Goal: Information Seeking & Learning: Learn about a topic

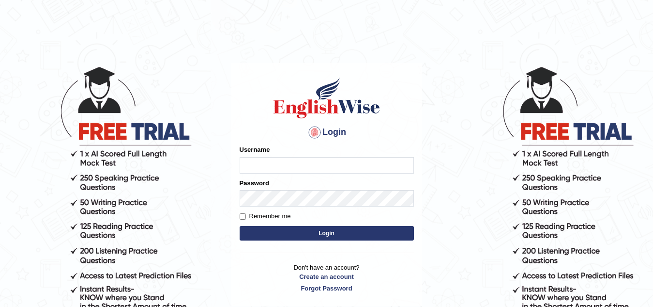
type input "Narendrasingh"
click at [351, 234] on button "Login" at bounding box center [327, 233] width 174 height 15
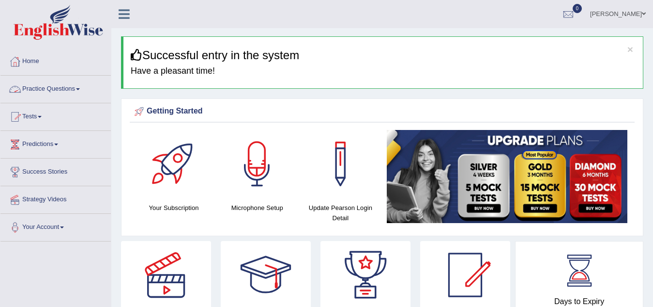
click at [81, 91] on link "Practice Questions" at bounding box center [55, 88] width 110 height 24
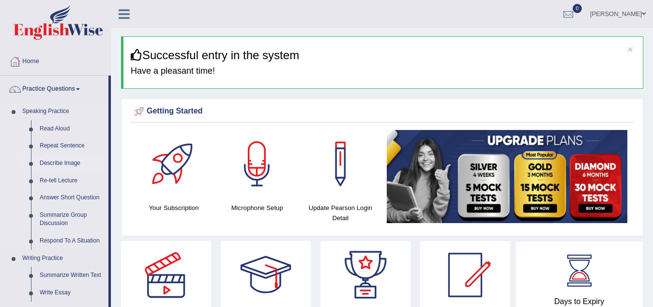
click at [65, 161] on link "Describe Image" at bounding box center [71, 162] width 73 height 17
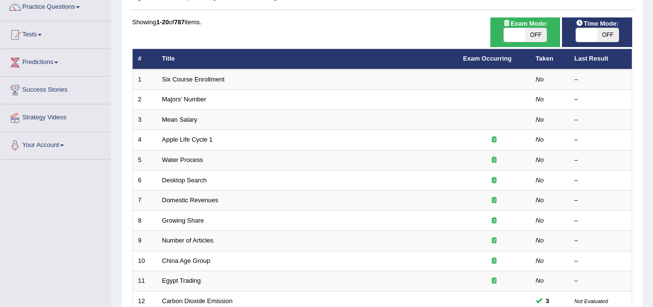
click at [536, 37] on span "OFF" at bounding box center [535, 35] width 21 height 14
checkbox input "true"
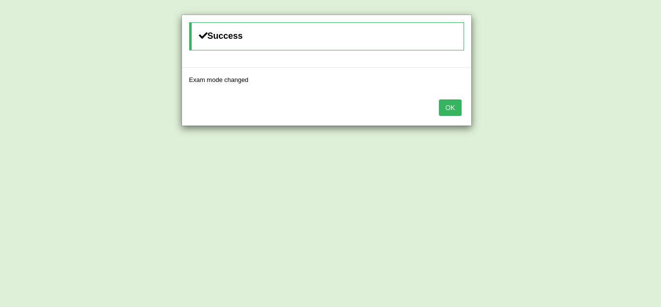
click at [446, 106] on button "OK" at bounding box center [450, 107] width 22 height 16
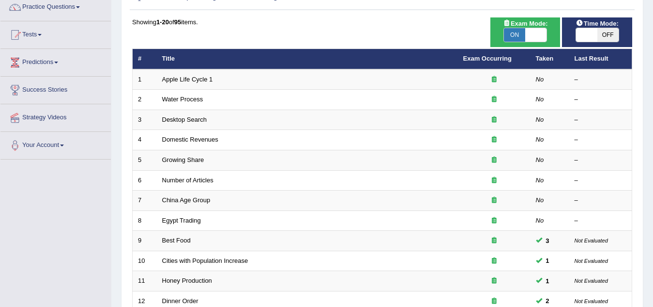
click at [600, 31] on span "OFF" at bounding box center [608, 35] width 21 height 14
checkbox input "true"
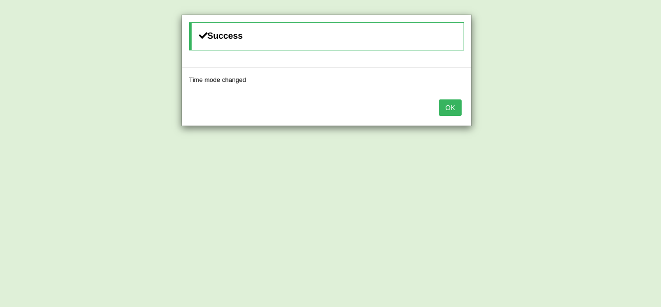
click at [453, 109] on button "OK" at bounding box center [450, 107] width 22 height 16
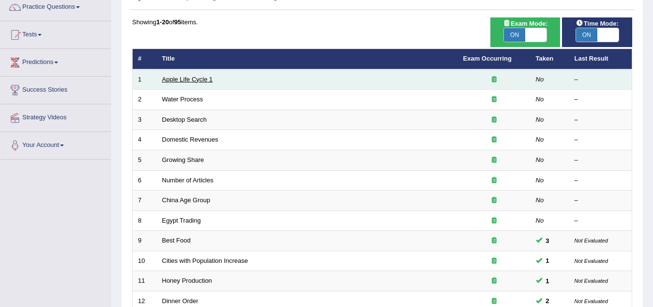
click at [186, 81] on link "Apple Life Cycle 1" at bounding box center [187, 79] width 51 height 7
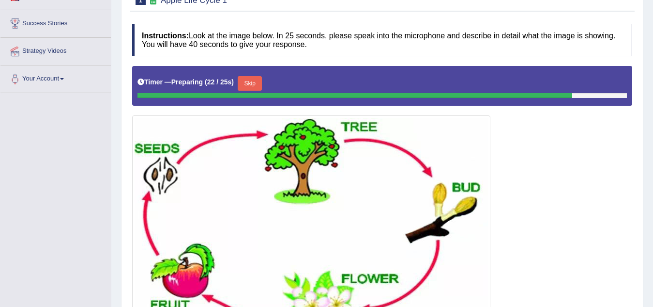
scroll to position [206, 0]
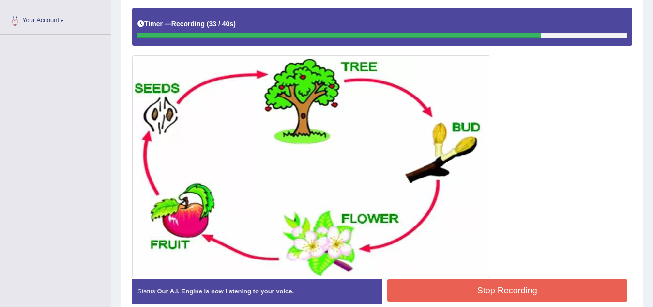
click at [467, 291] on button "Stop Recording" at bounding box center [507, 290] width 241 height 22
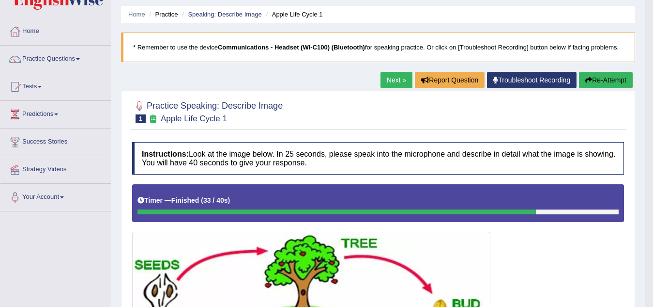
scroll to position [0, 0]
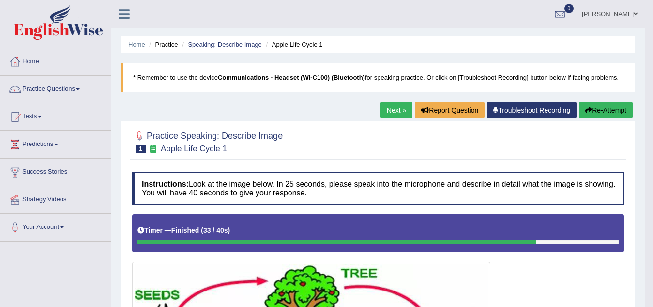
click at [596, 109] on button "Re-Attempt" at bounding box center [606, 110] width 54 height 16
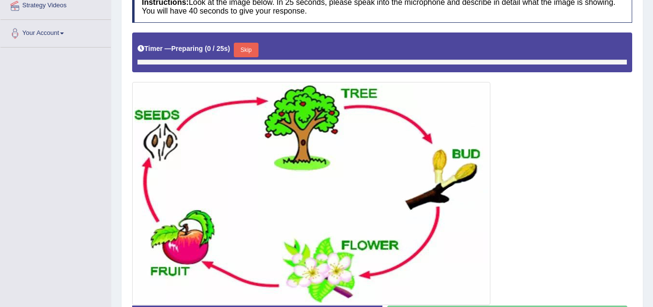
scroll to position [194, 0]
click at [256, 56] on button "Skip" at bounding box center [246, 50] width 24 height 15
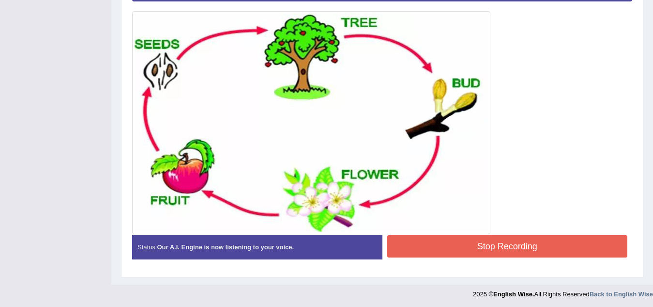
scroll to position [257, 0]
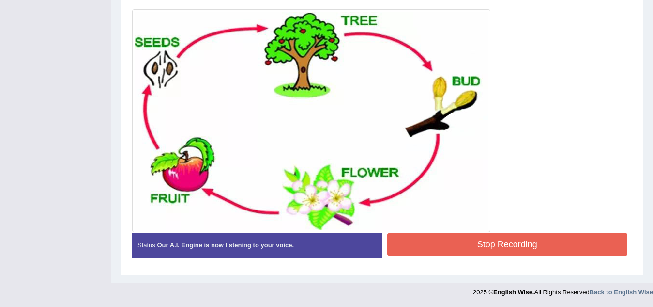
click at [478, 249] on button "Stop Recording" at bounding box center [507, 244] width 241 height 22
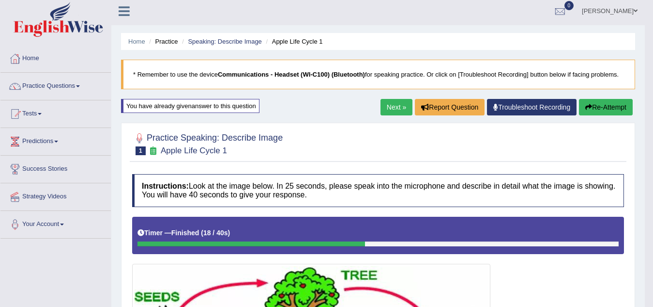
scroll to position [0, 0]
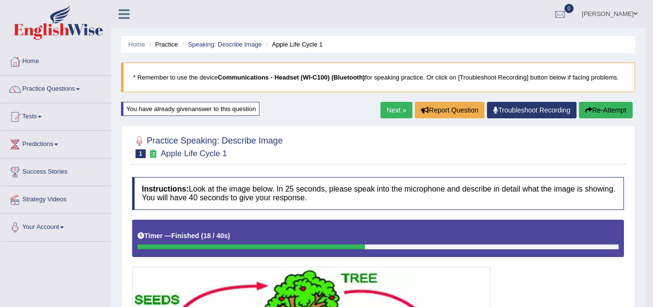
click at [597, 111] on button "Re-Attempt" at bounding box center [606, 110] width 54 height 16
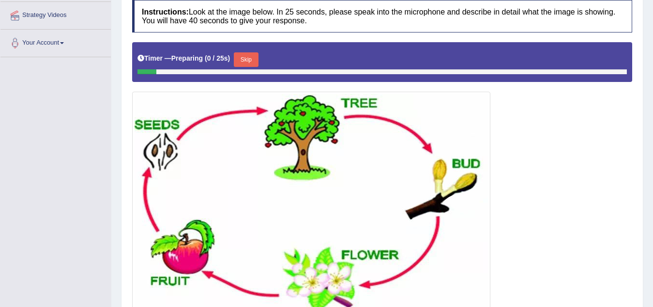
scroll to position [194, 0]
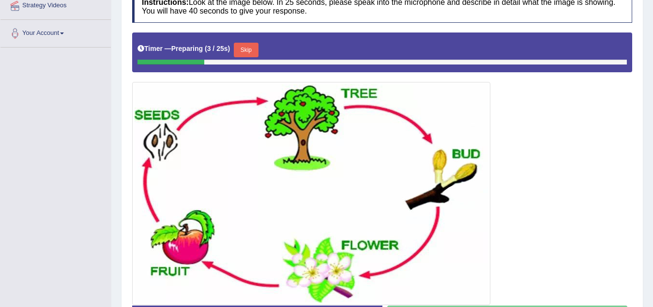
click at [252, 52] on button "Skip" at bounding box center [246, 50] width 24 height 15
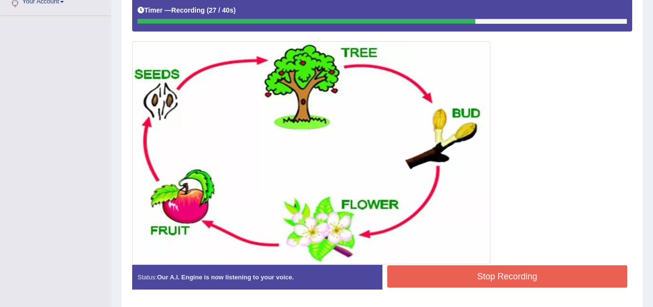
scroll to position [257, 0]
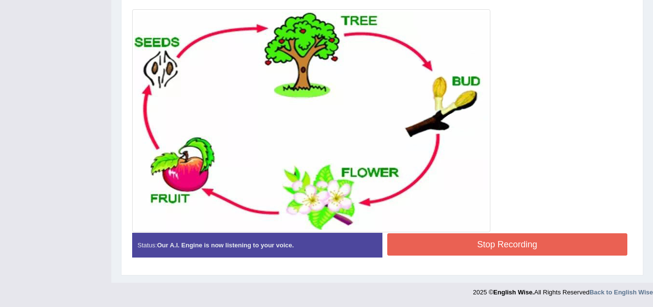
click at [472, 235] on button "Stop Recording" at bounding box center [507, 244] width 241 height 22
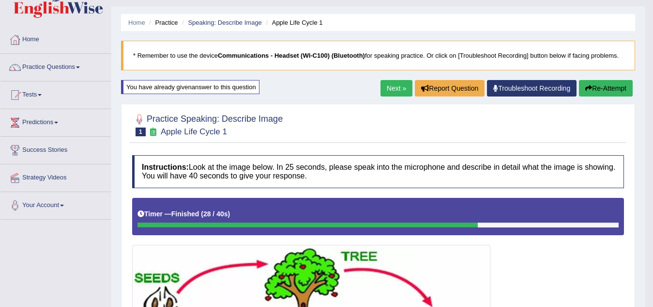
scroll to position [0, 0]
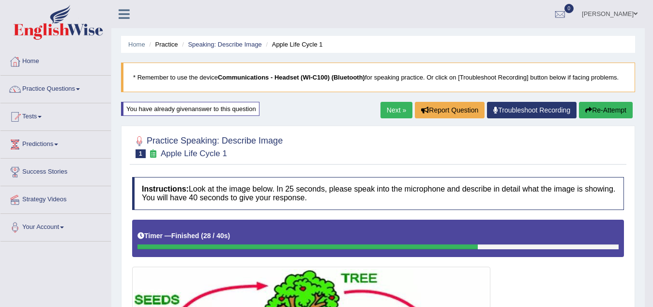
click at [390, 106] on link "Next »" at bounding box center [397, 110] width 32 height 16
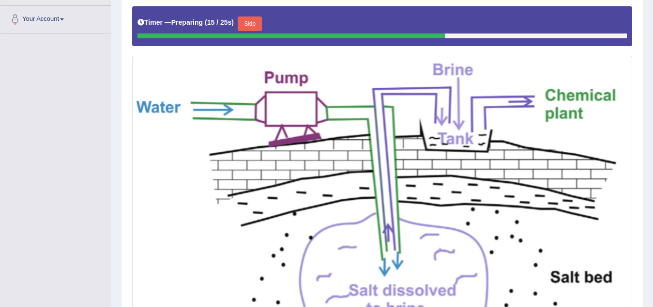
scroll to position [194, 0]
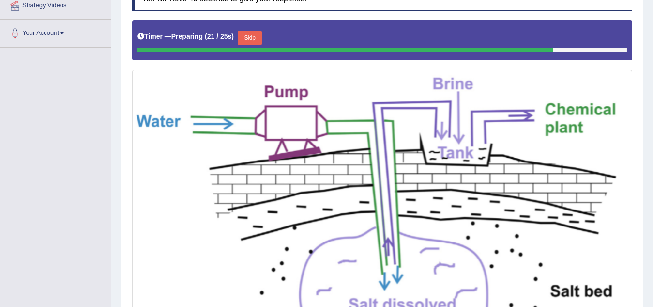
drag, startPoint x: 99, startPoint y: 225, endPoint x: 106, endPoint y: 225, distance: 6.3
click at [99, 225] on div "Toggle navigation Home Practice Questions Speaking Practice Read Aloud Repeat S…" at bounding box center [326, 142] width 653 height 673
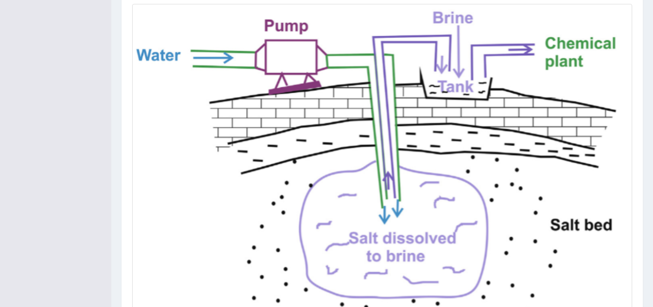
scroll to position [368, 0]
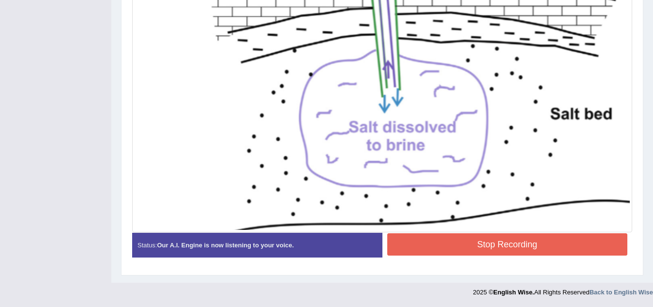
click at [489, 239] on button "Stop Recording" at bounding box center [507, 244] width 241 height 22
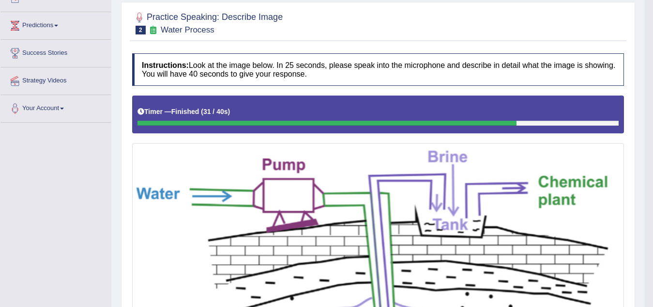
scroll to position [0, 0]
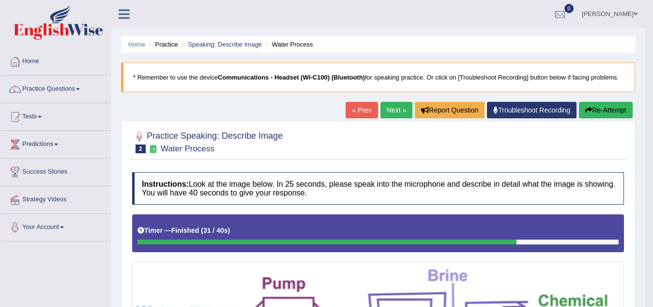
click at [601, 111] on button "Re-Attempt" at bounding box center [606, 110] width 54 height 16
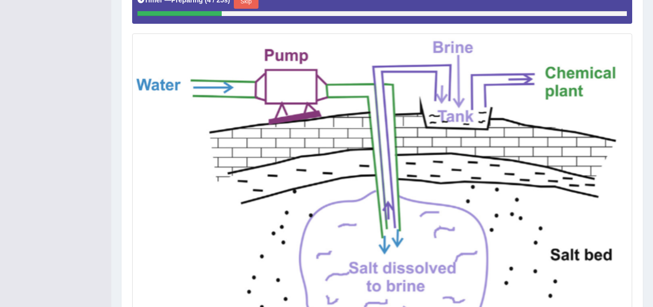
click at [252, 4] on button "Skip" at bounding box center [246, 1] width 24 height 15
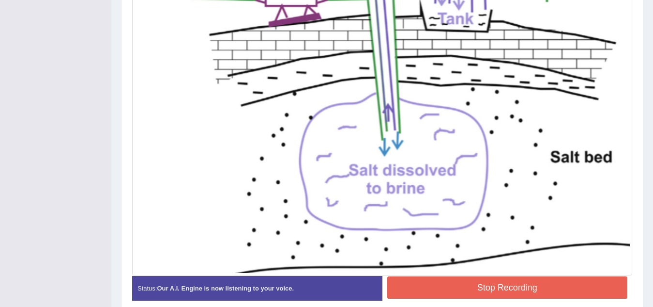
scroll to position [373, 0]
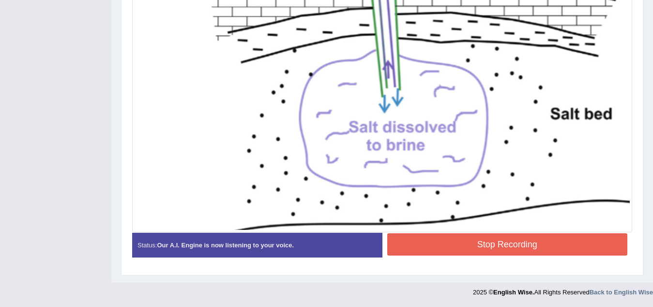
click at [487, 254] on button "Stop Recording" at bounding box center [507, 244] width 241 height 22
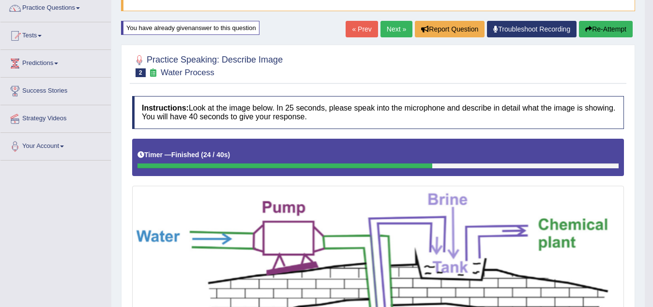
scroll to position [80, 0]
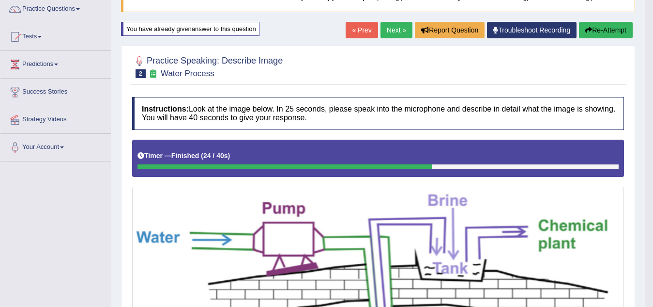
click at [595, 30] on button "Re-Attempt" at bounding box center [606, 30] width 54 height 16
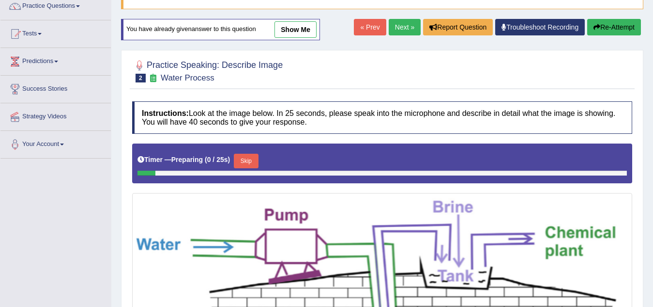
click at [249, 159] on button "Skip" at bounding box center [246, 160] width 24 height 15
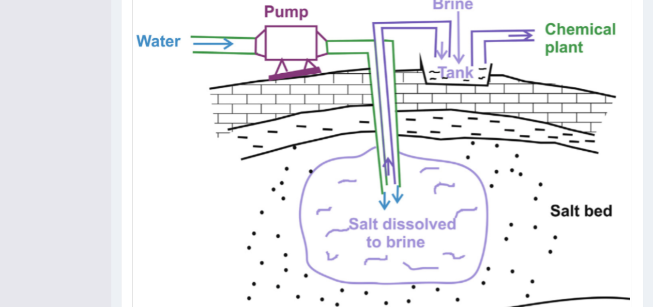
scroll to position [373, 0]
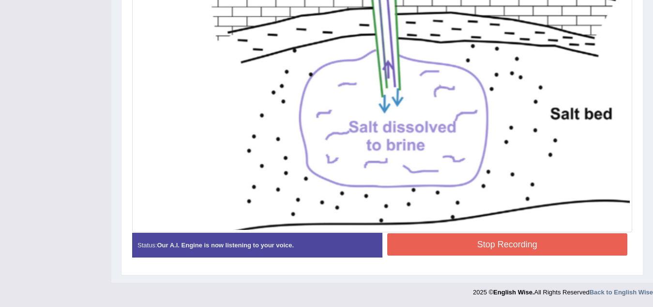
click at [496, 243] on button "Stop Recording" at bounding box center [507, 244] width 241 height 22
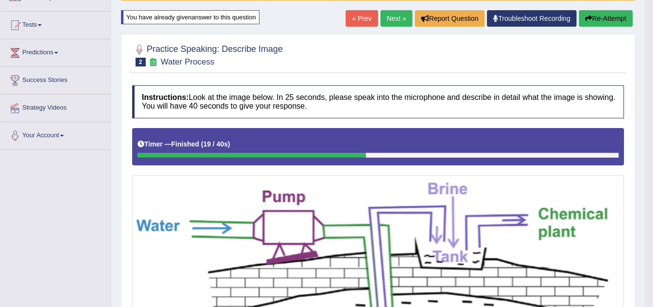
scroll to position [0, 0]
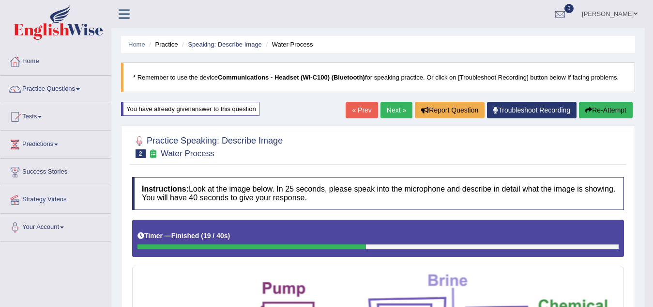
click at [610, 111] on button "Re-Attempt" at bounding box center [606, 110] width 54 height 16
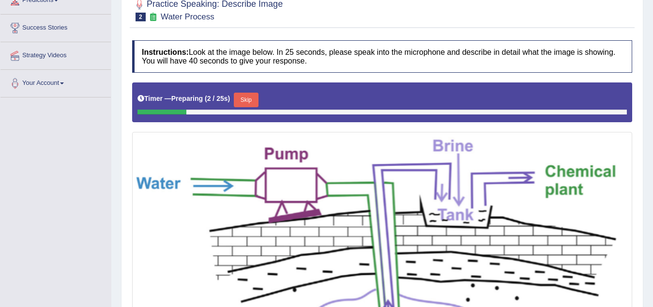
scroll to position [145, 0]
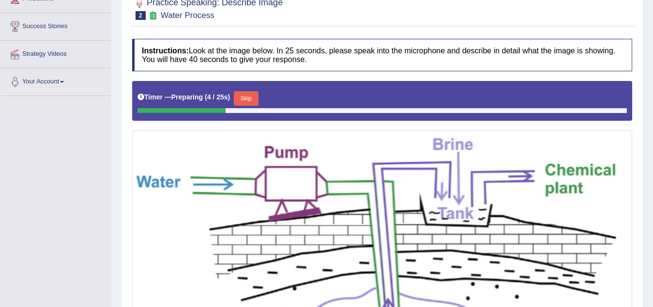
click at [248, 100] on button "Skip" at bounding box center [246, 98] width 24 height 15
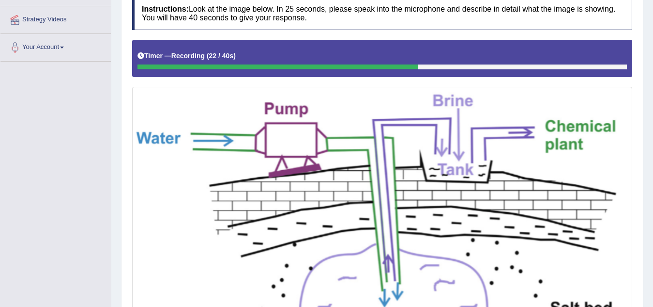
scroll to position [373, 0]
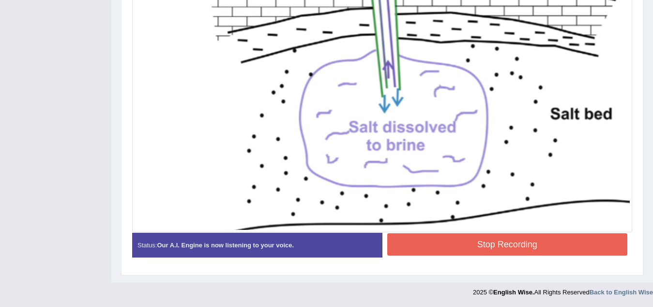
click at [416, 246] on button "Stop Recording" at bounding box center [507, 244] width 241 height 22
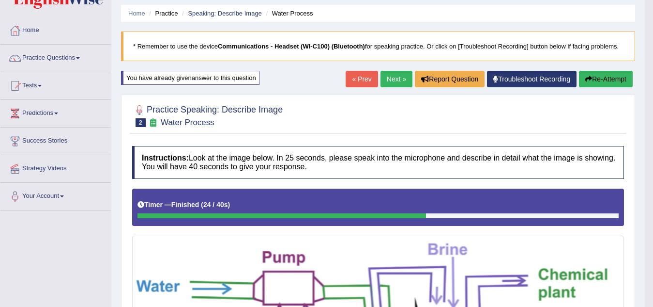
scroll to position [0, 0]
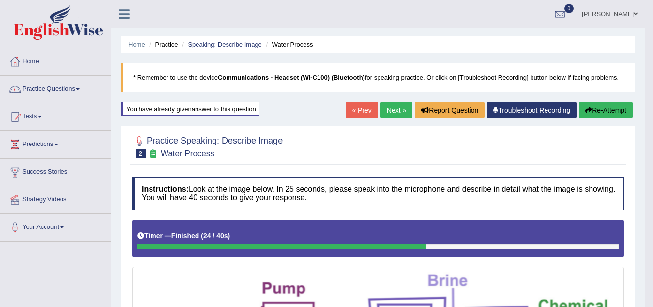
click at [80, 89] on span at bounding box center [78, 89] width 4 height 2
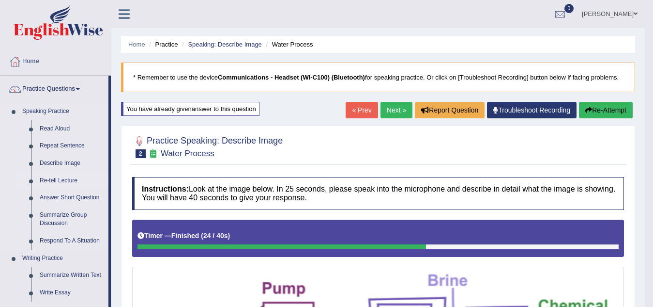
click at [56, 182] on link "Re-tell Lecture" at bounding box center [71, 180] width 73 height 17
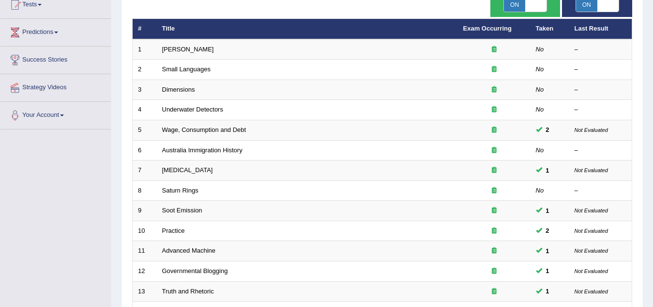
scroll to position [101, 0]
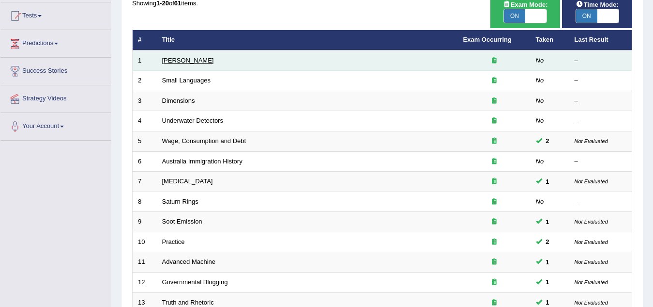
click at [177, 62] on link "Amory Lovins" at bounding box center [188, 60] width 52 height 7
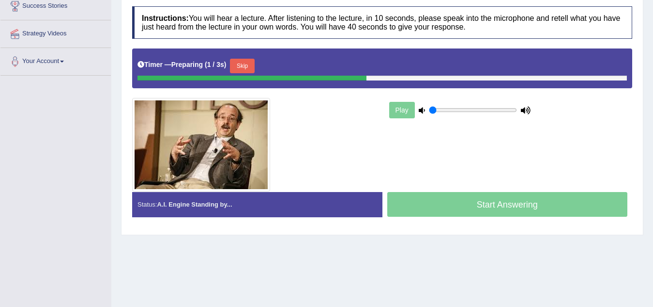
scroll to position [194, 0]
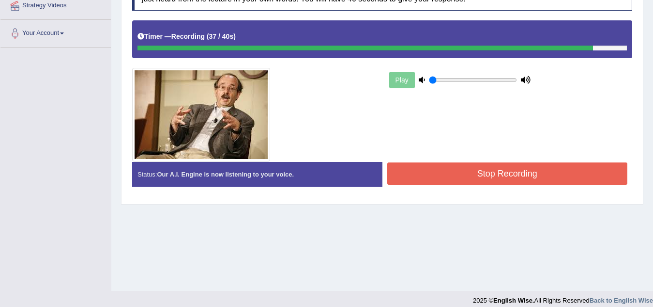
click at [484, 175] on button "Stop Recording" at bounding box center [507, 173] width 241 height 22
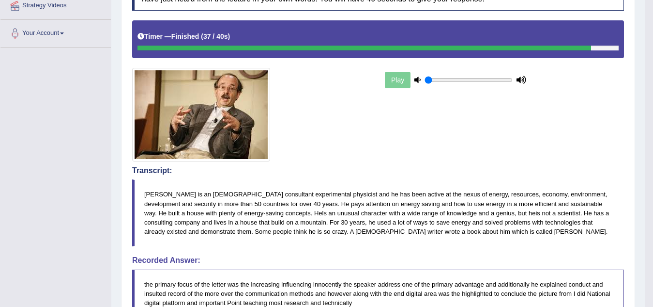
scroll to position [462, 0]
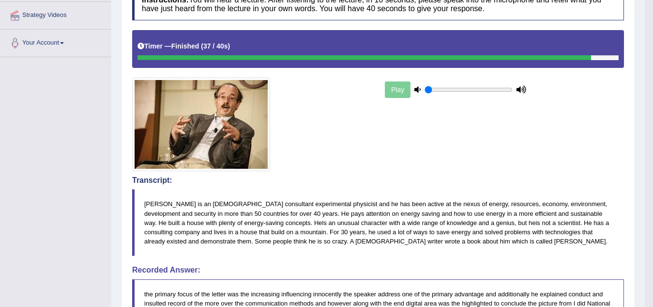
scroll to position [0, 0]
